Goal: Register for event/course

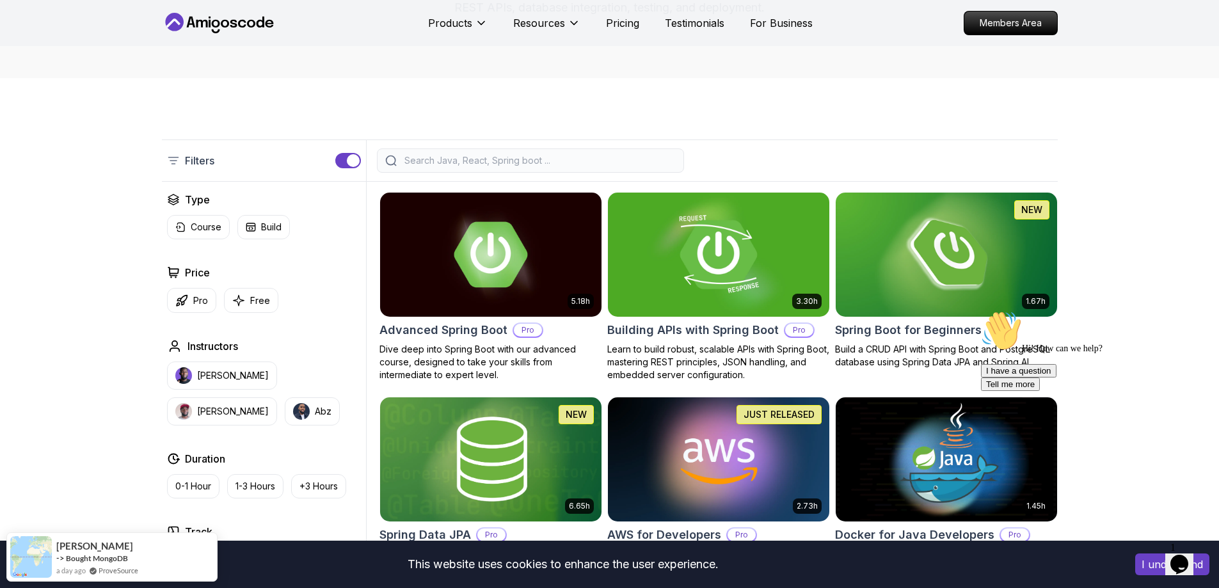
scroll to position [256, 0]
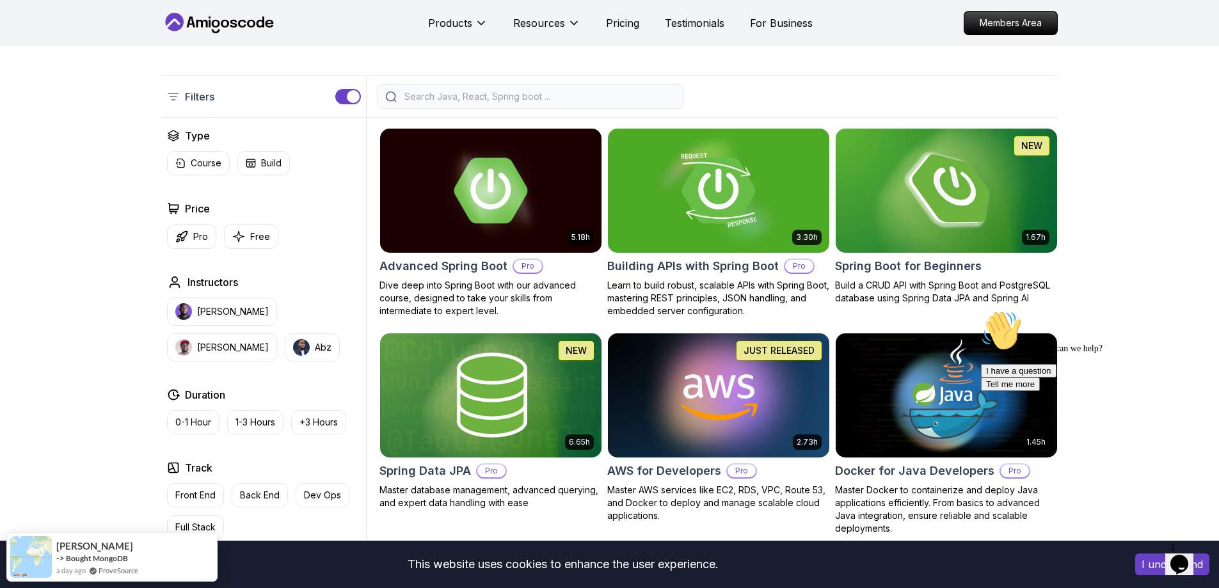
click at [908, 262] on h2 "Spring Boot for Beginners" at bounding box center [908, 266] width 147 height 18
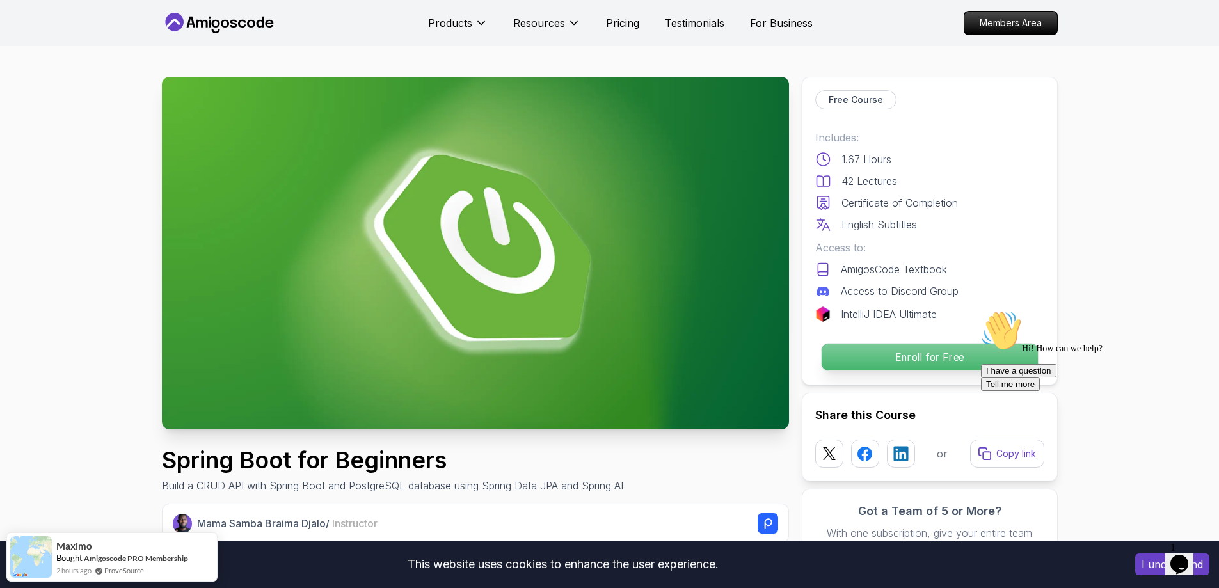
click at [886, 356] on p "Enroll for Free" at bounding box center [929, 357] width 216 height 27
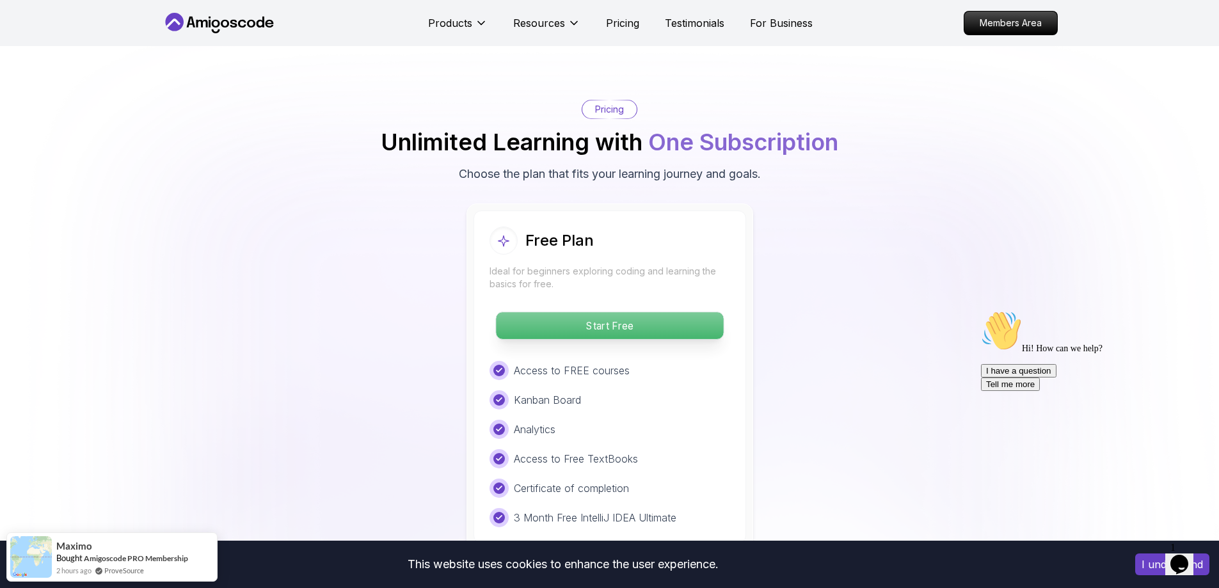
click at [630, 312] on p "Start Free" at bounding box center [609, 325] width 227 height 27
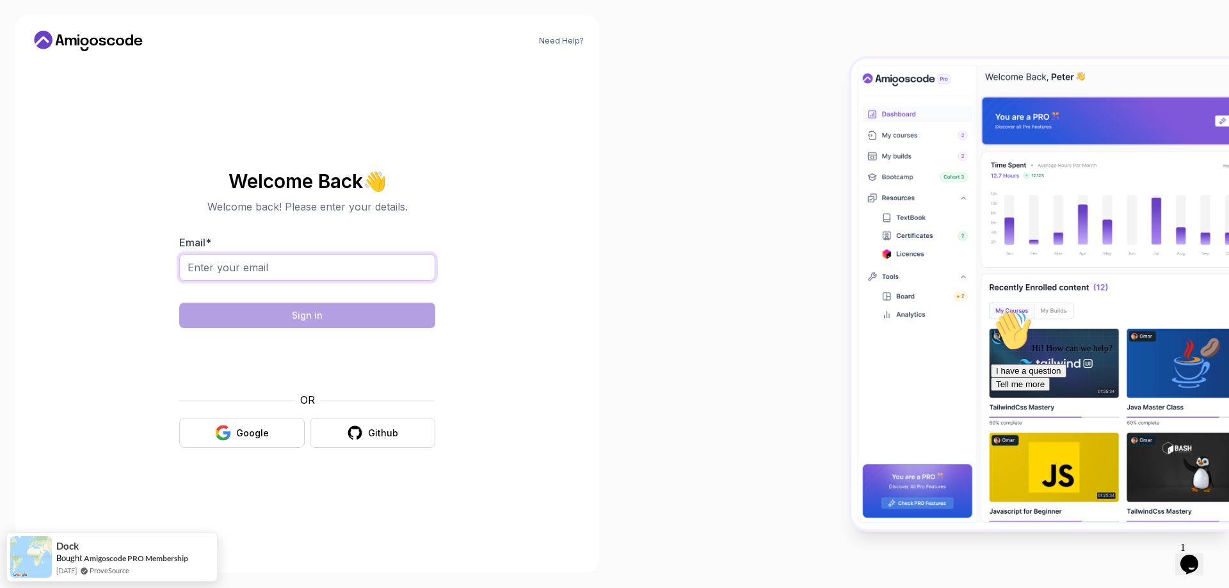
click at [298, 264] on input "Email *" at bounding box center [307, 267] width 256 height 27
type input "[EMAIL_ADDRESS][DOMAIN_NAME]"
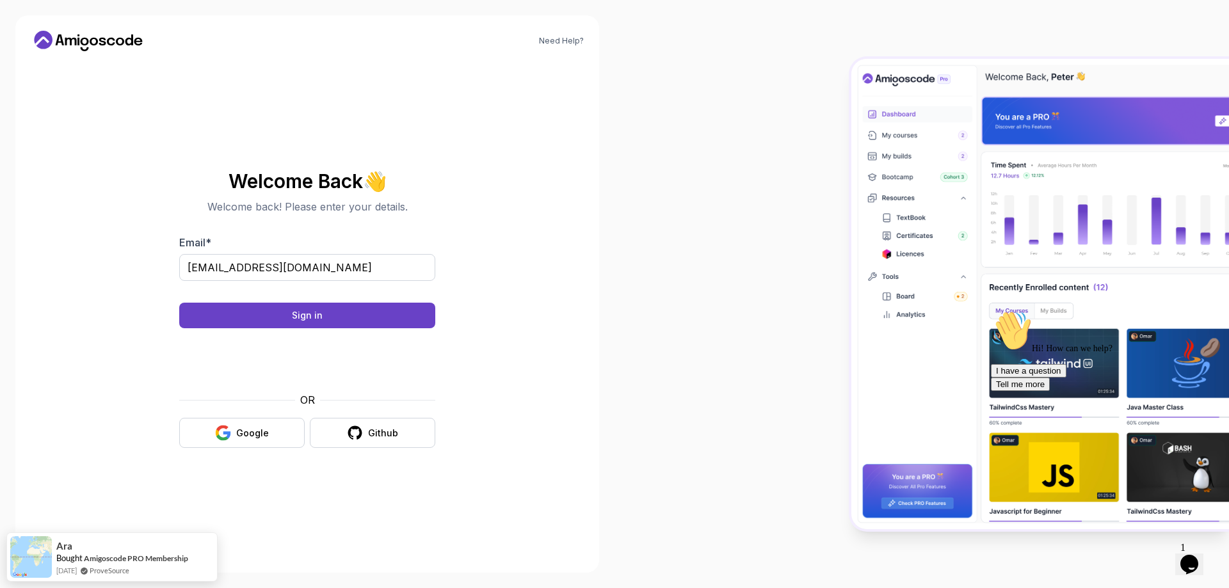
click at [802, 178] on body "Need Help? Welcome Back 👋 Welcome back! Please enter your details. Email * [EMA…" at bounding box center [614, 294] width 1229 height 588
click at [246, 439] on div "Google" at bounding box center [252, 433] width 33 height 13
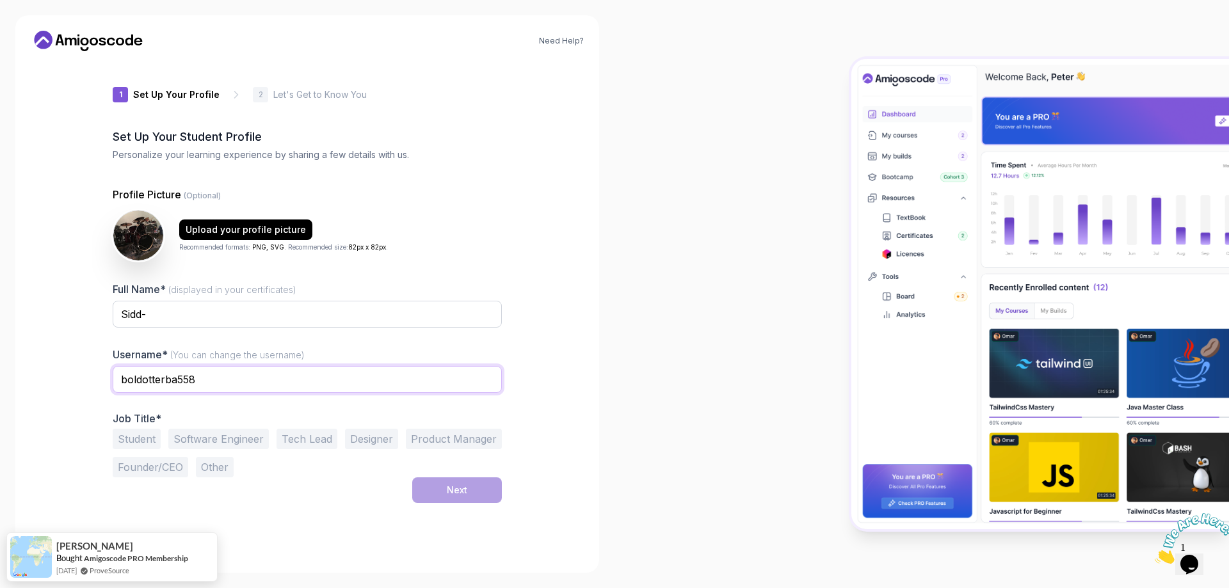
click at [225, 380] on input "boldotterba558" at bounding box center [307, 379] width 389 height 27
drag, startPoint x: 232, startPoint y: 377, endPoint x: 100, endPoint y: 384, distance: 132.0
click at [100, 384] on div "1 Set Up Your Profile 1 Set Up Your Profile 2 Let's Get to Know You Set Up Your…" at bounding box center [307, 309] width 430 height 496
drag, startPoint x: 169, startPoint y: 316, endPoint x: 56, endPoint y: 317, distance: 112.6
click at [61, 317] on div "Need Help? 1 Set Up Your Profile 1 Set Up Your Profile 2 Let's Get to Know You …" at bounding box center [307, 293] width 584 height 557
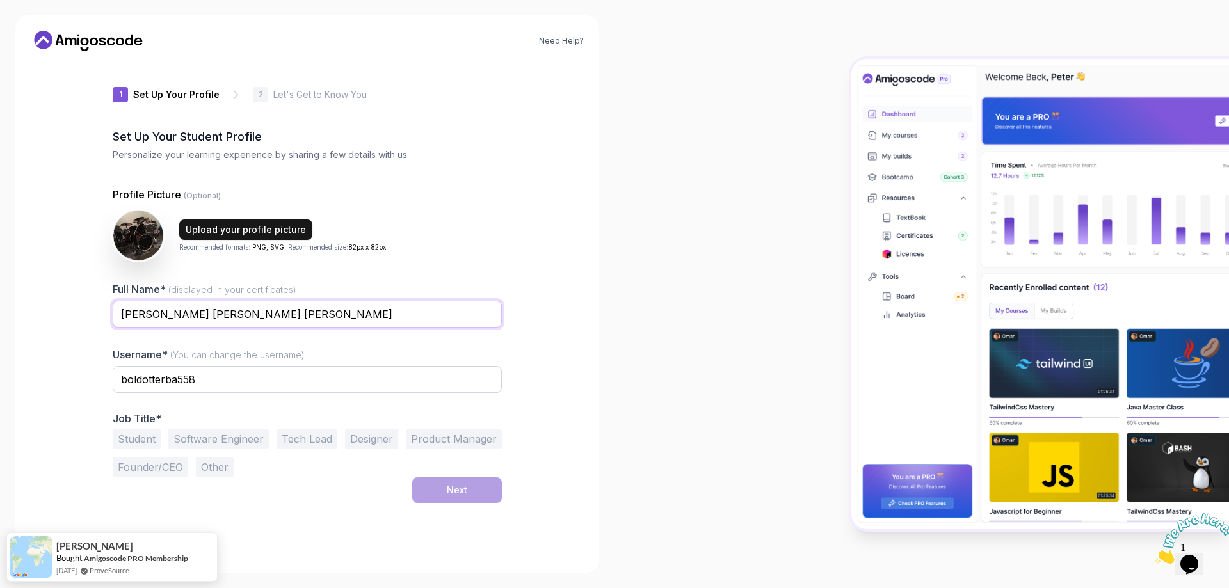
type input "Javier Siddhartha Lopez Alonso"
click at [203, 234] on div "Upload your profile picture" at bounding box center [246, 229] width 120 height 13
drag, startPoint x: 194, startPoint y: 385, endPoint x: 88, endPoint y: 374, distance: 106.8
click at [88, 374] on div "Need Help? 1 Set Up Your Profile 1 Set Up Your Profile 2 Let's Get to Know You …" at bounding box center [307, 293] width 584 height 557
type input "sidd2910"
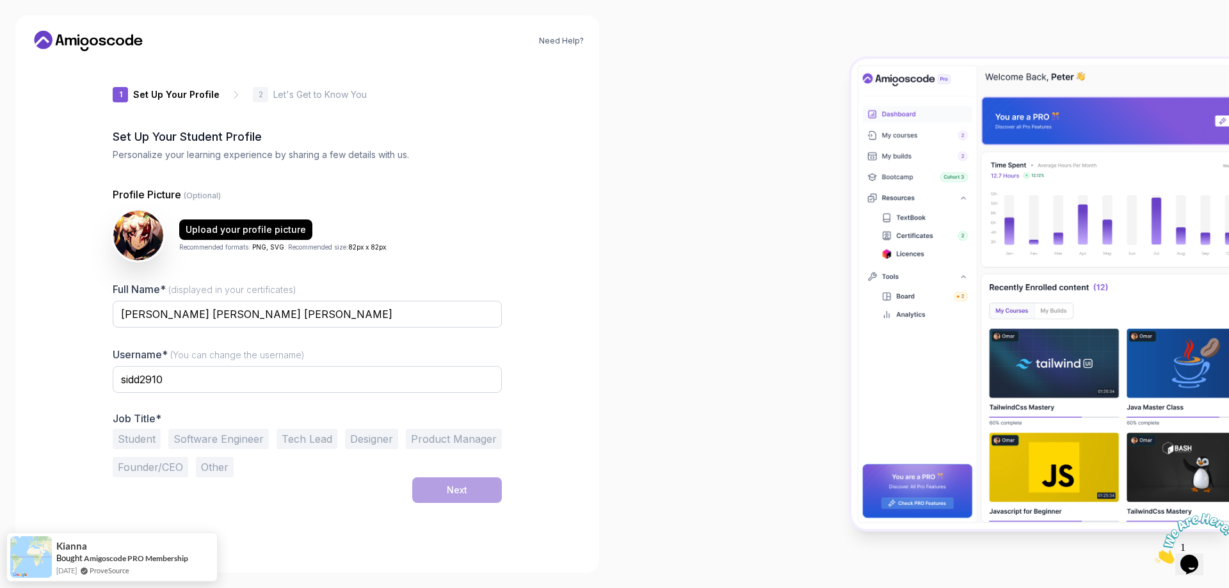
click at [139, 441] on button "Student" at bounding box center [137, 439] width 48 height 20
click at [463, 494] on div "Next" at bounding box center [457, 490] width 20 height 13
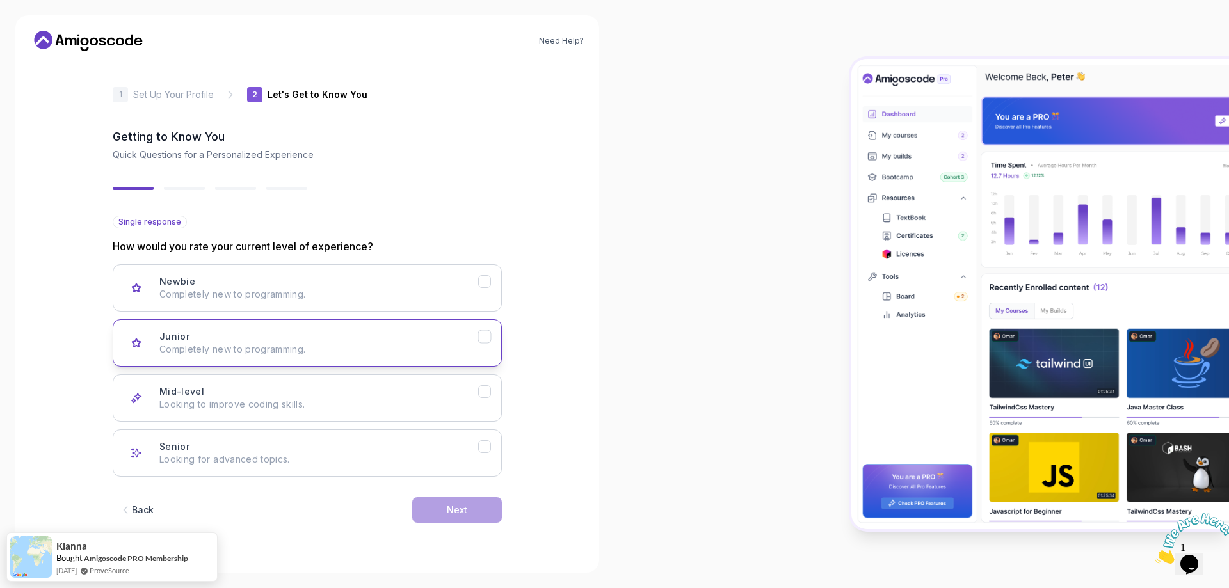
click at [371, 352] on p "Completely new to programming." at bounding box center [318, 349] width 319 height 13
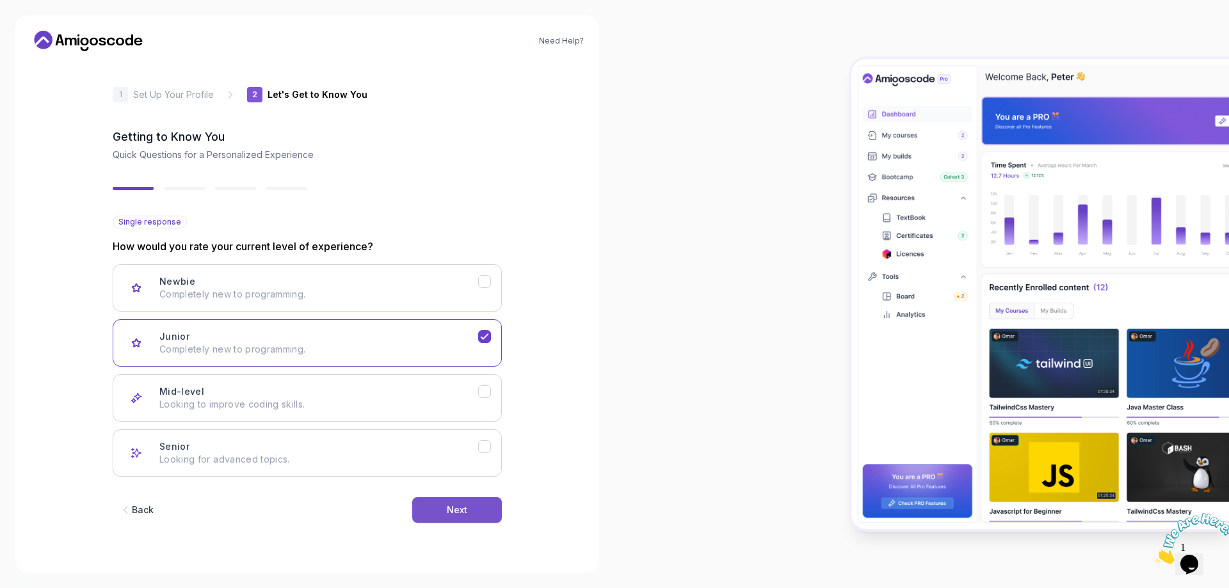
click at [452, 513] on div "Next" at bounding box center [457, 510] width 20 height 13
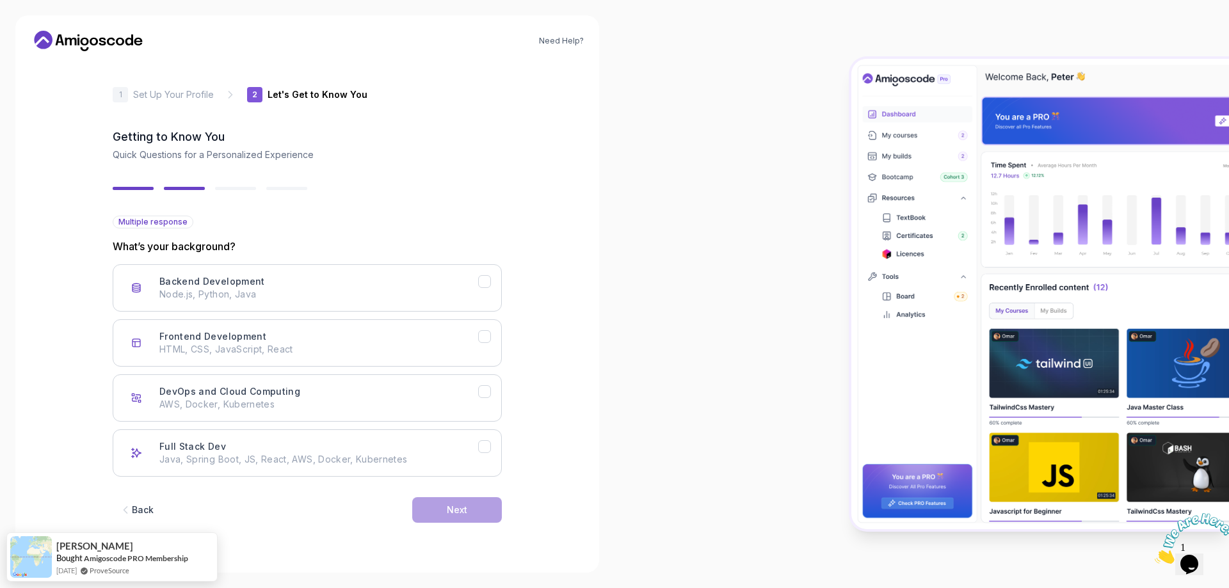
click at [144, 509] on div "Back" at bounding box center [143, 510] width 22 height 13
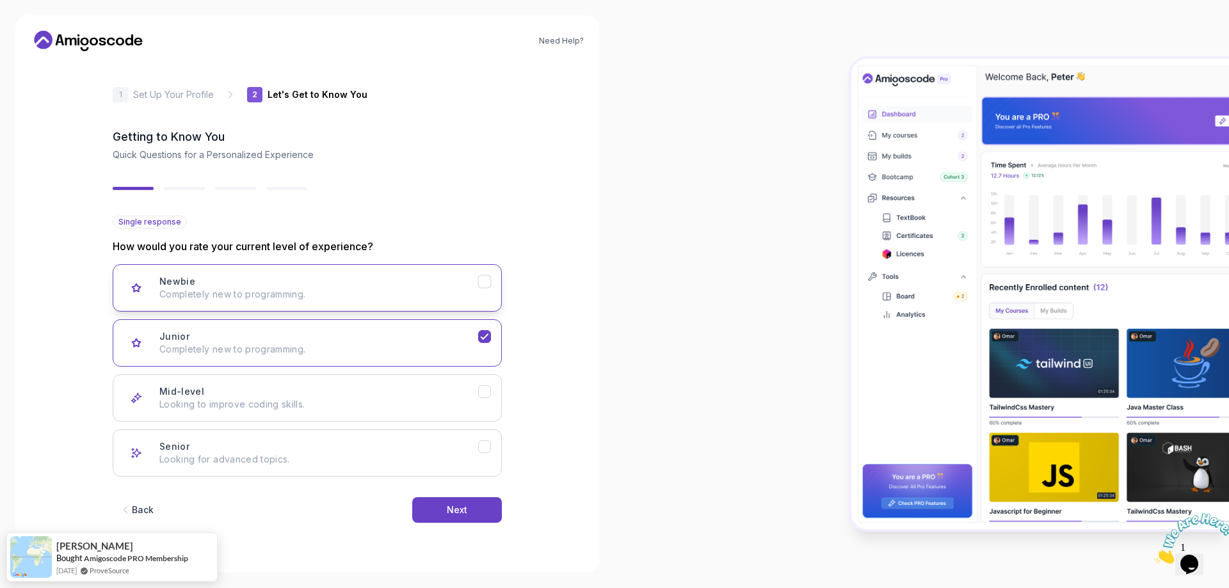
click at [221, 291] on p "Completely new to programming." at bounding box center [318, 294] width 319 height 13
click at [444, 509] on button "Next" at bounding box center [457, 510] width 90 height 26
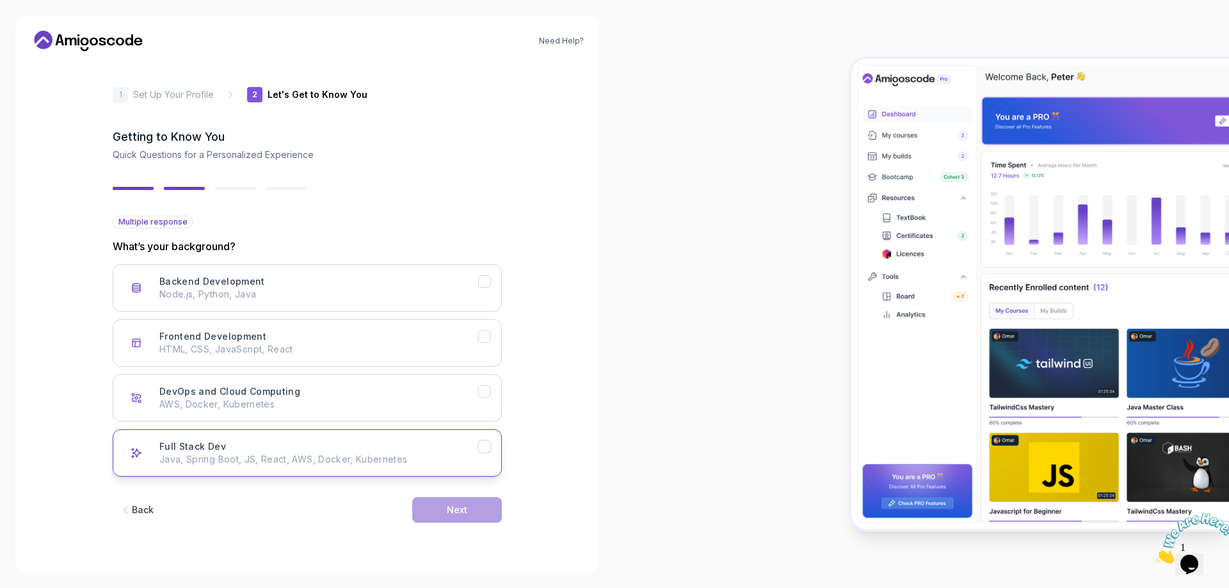
click at [271, 450] on div "Full Stack Dev Java, Spring Boot, JS, React, AWS, Docker, Kubernetes" at bounding box center [318, 453] width 319 height 26
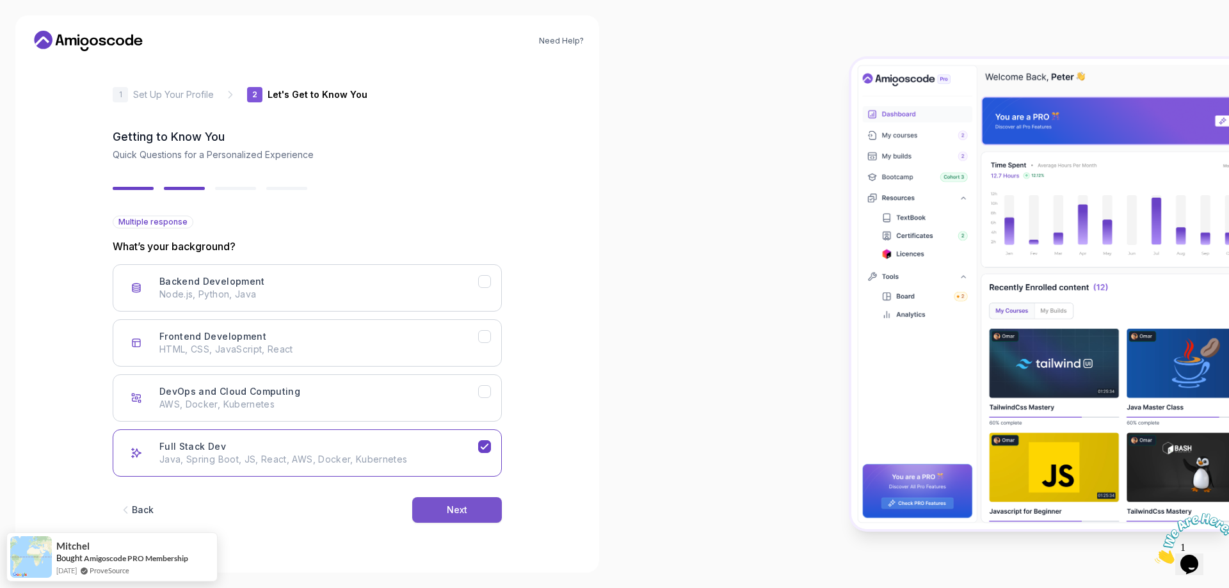
click at [433, 514] on button "Next" at bounding box center [457, 510] width 90 height 26
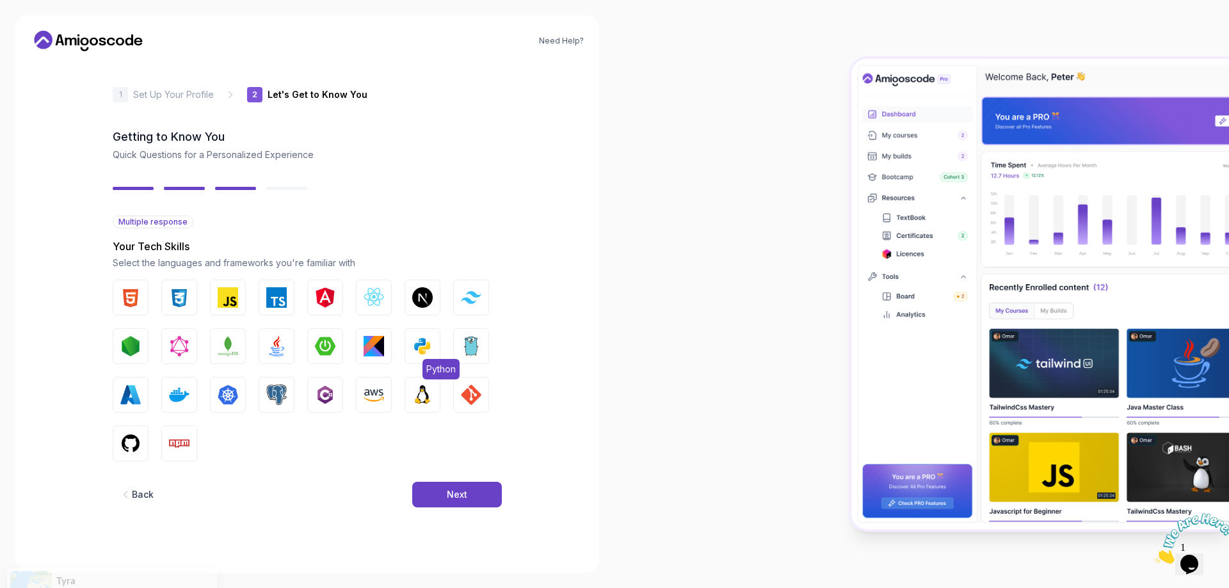
click at [429, 351] on img "button" at bounding box center [422, 346] width 20 height 20
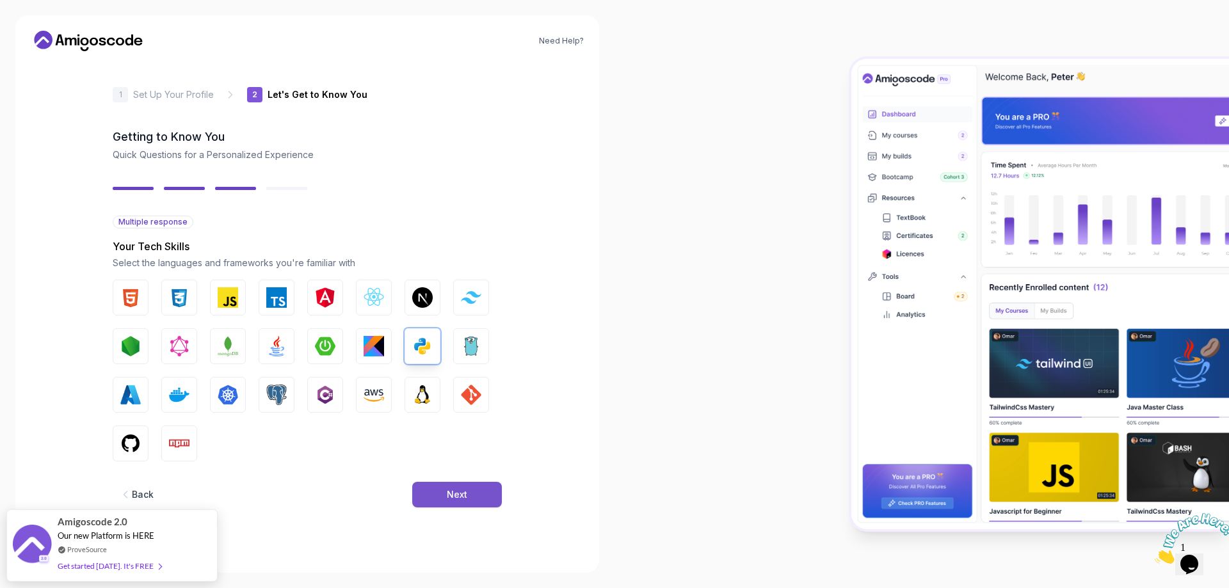
click at [463, 500] on div "Next" at bounding box center [457, 494] width 20 height 13
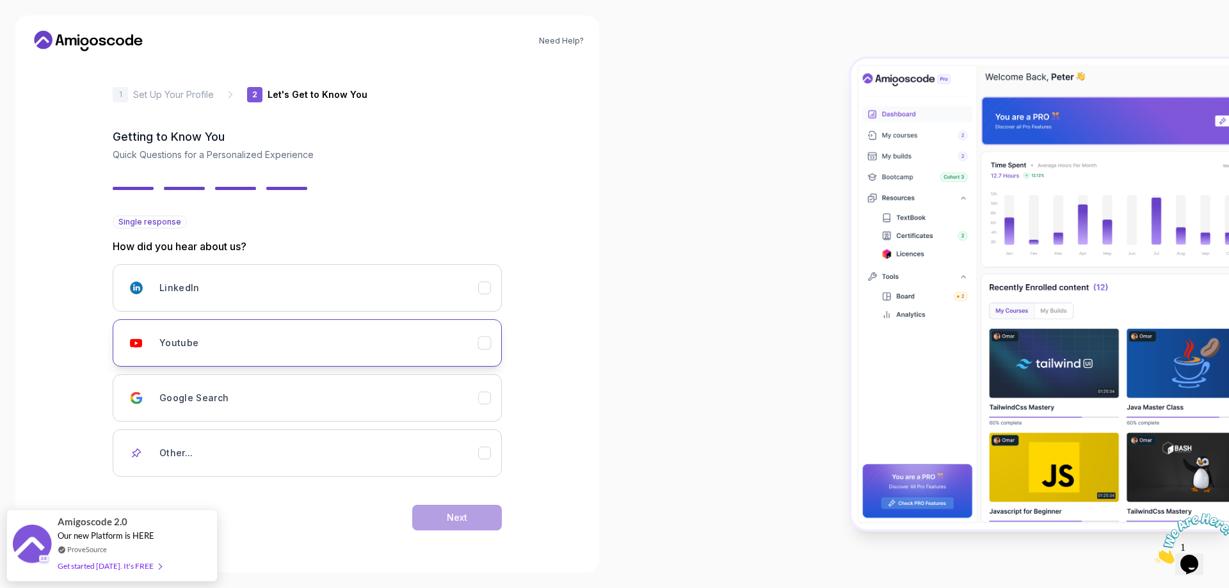
click at [309, 338] on div "Youtube" at bounding box center [318, 343] width 319 height 26
click at [456, 505] on button "Next" at bounding box center [457, 518] width 90 height 26
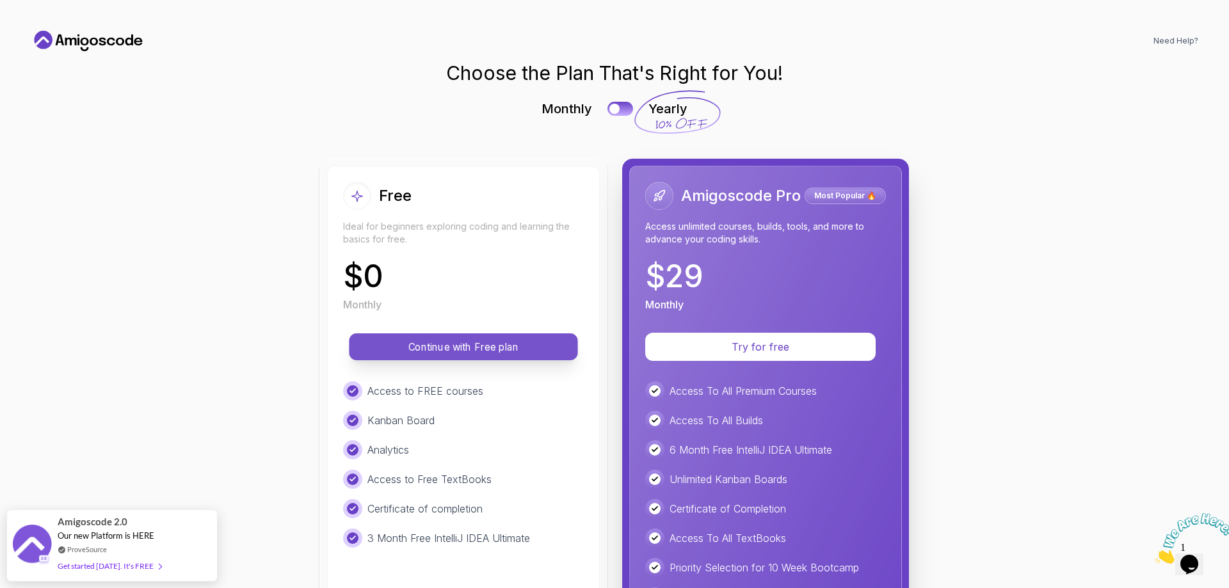
click at [432, 346] on p "Continue with Free plan" at bounding box center [464, 347] width 200 height 15
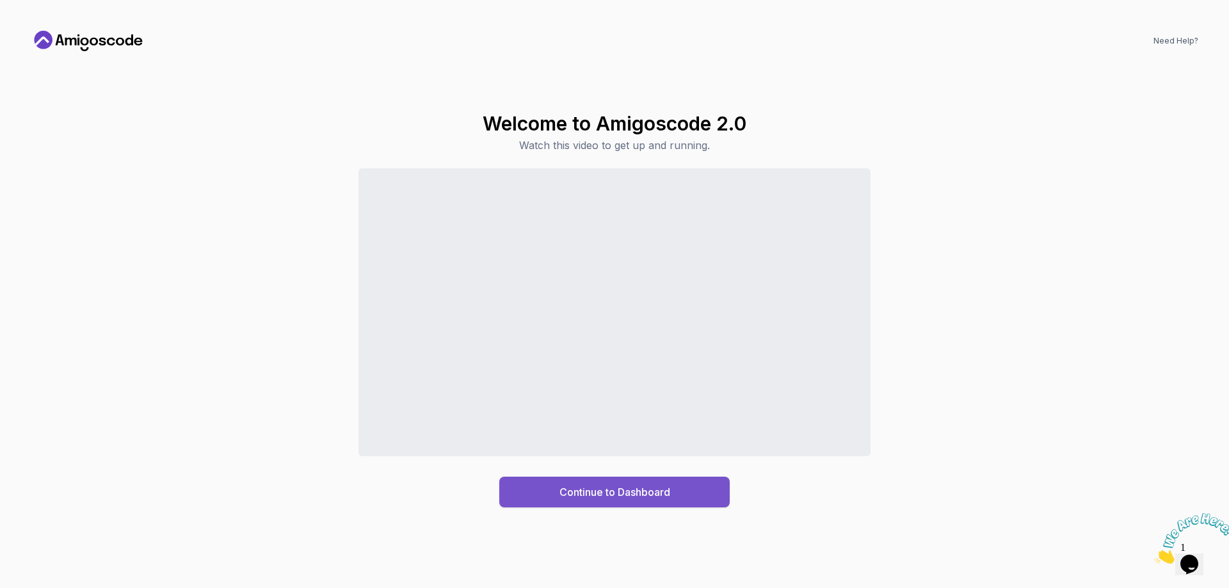
click at [614, 487] on div "Continue to Dashboard" at bounding box center [614, 491] width 111 height 15
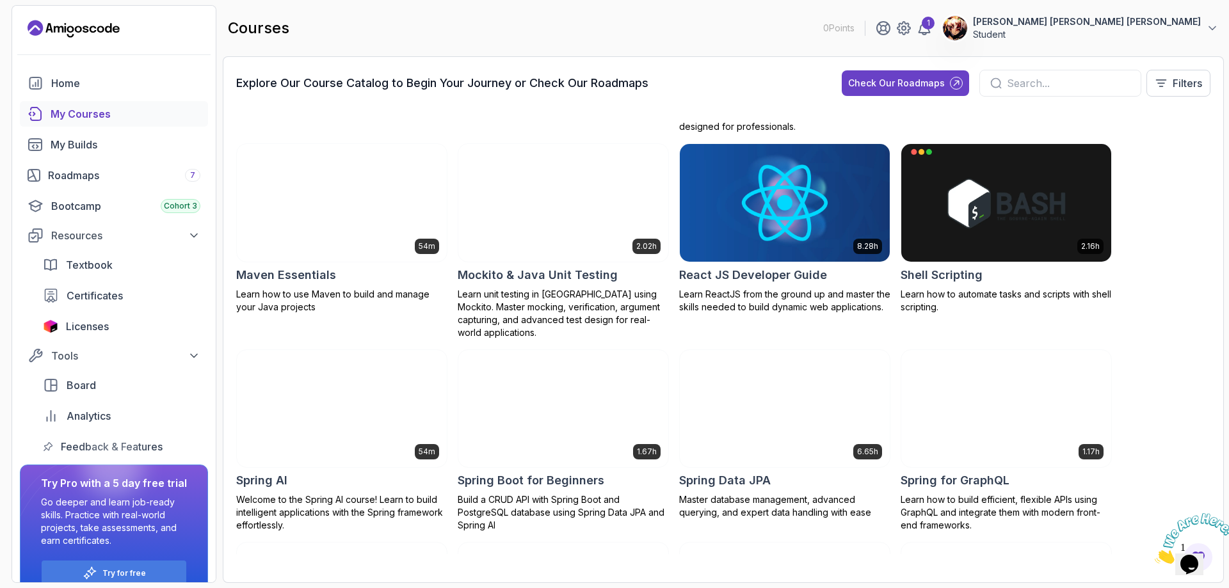
scroll to position [1600, 0]
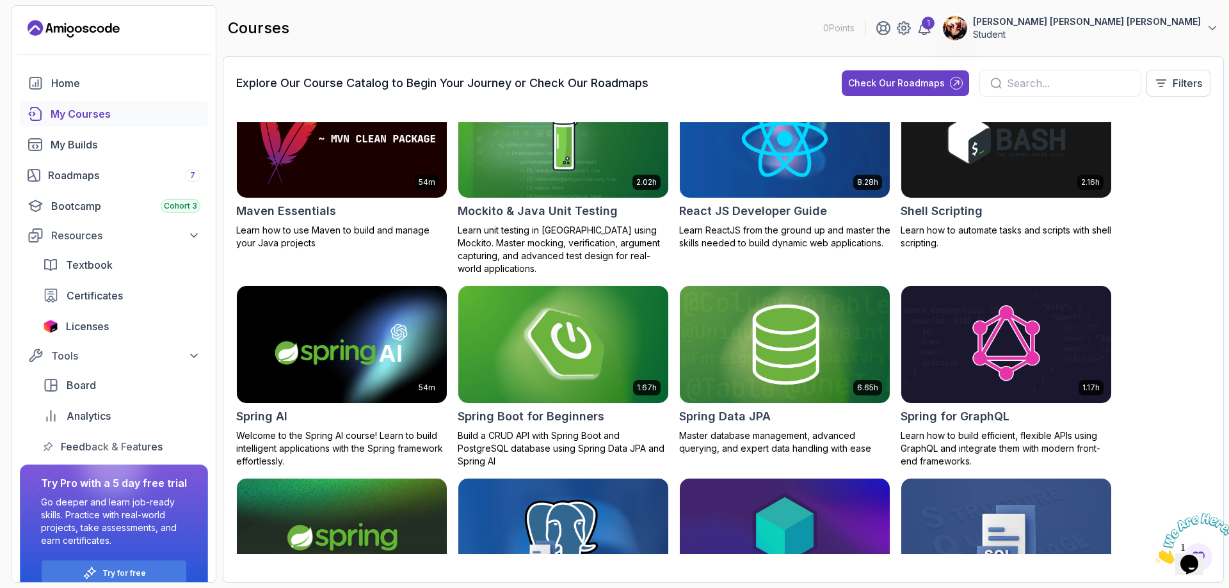
click at [568, 408] on h2 "Spring Boot for Beginners" at bounding box center [531, 417] width 147 height 18
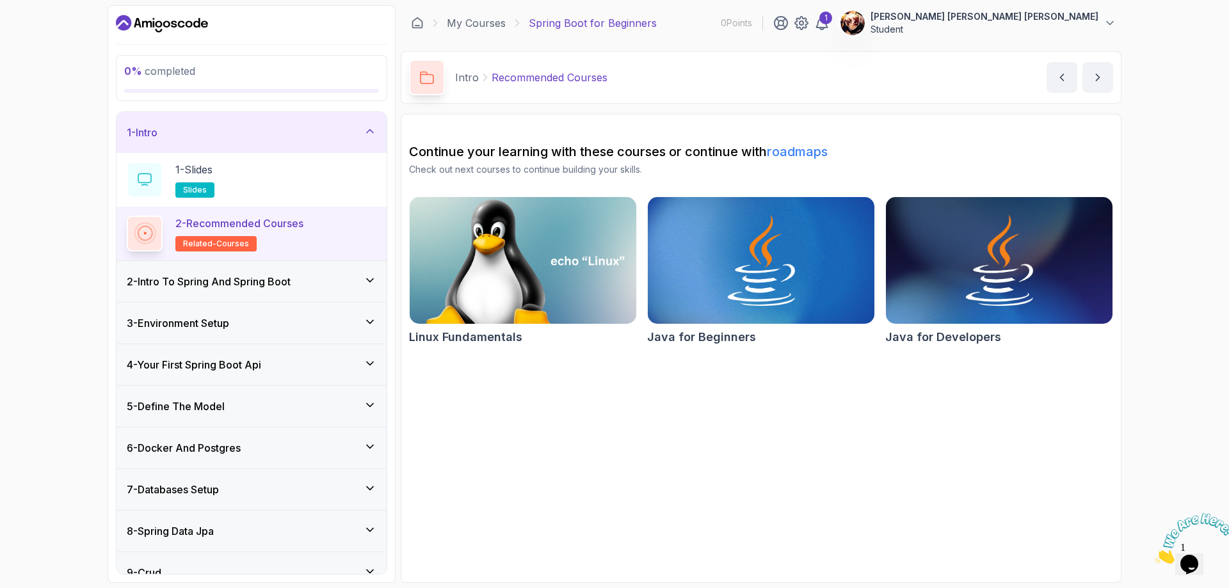
click at [484, 248] on img at bounding box center [523, 260] width 238 height 133
click at [287, 176] on div "1 - Slides slides" at bounding box center [252, 180] width 250 height 36
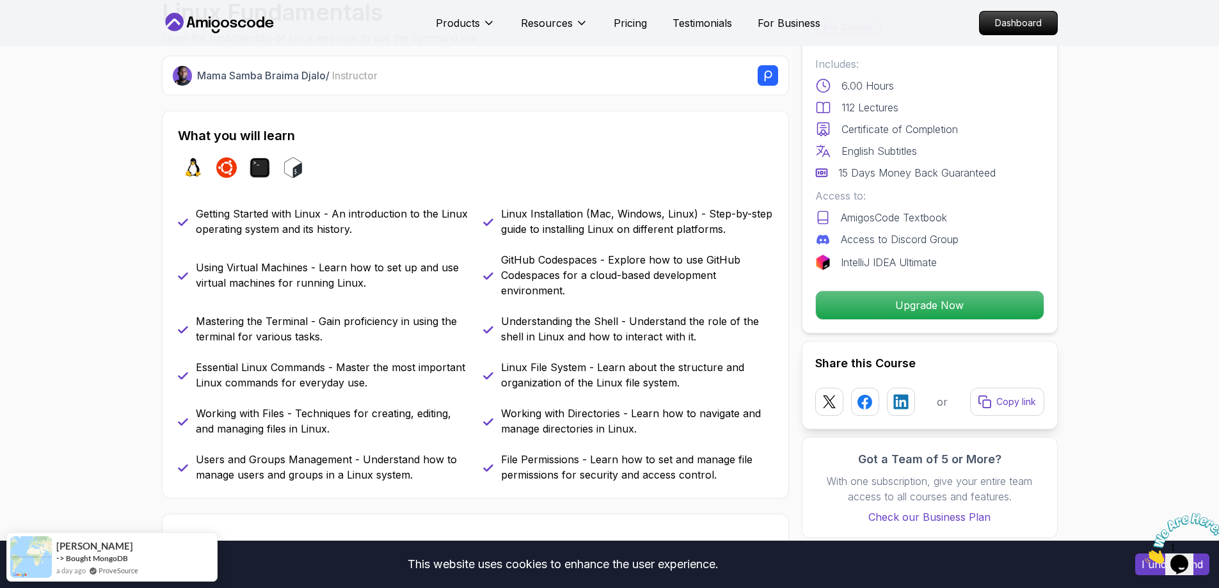
scroll to position [512, 0]
